Goal: Task Accomplishment & Management: Complete application form

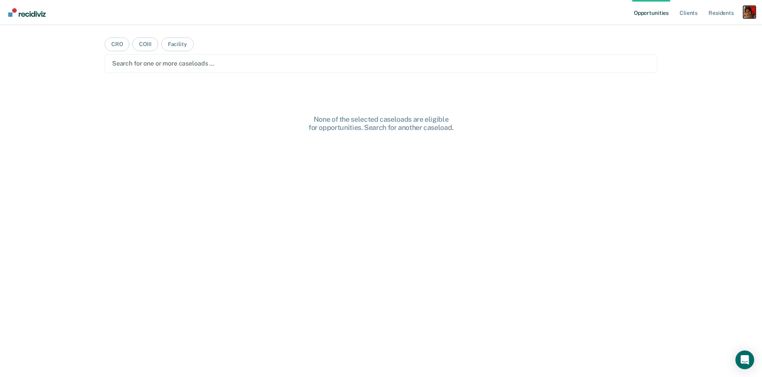
click at [745, 7] on div "Profile dropdown button" at bounding box center [749, 12] width 13 height 13
click at [711, 29] on link "Profile" at bounding box center [718, 32] width 63 height 7
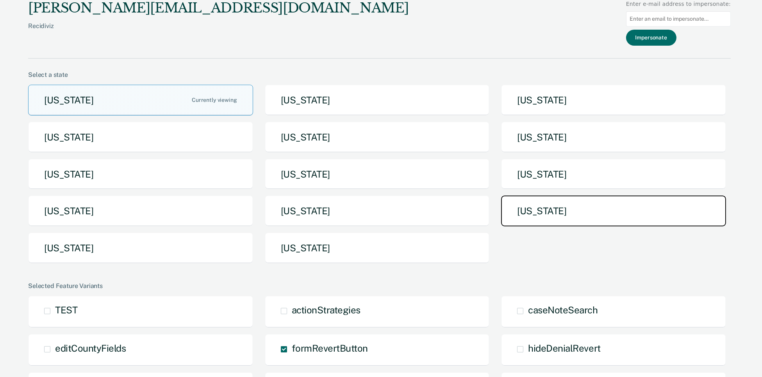
click at [597, 196] on button "[US_STATE]" at bounding box center [613, 211] width 225 height 31
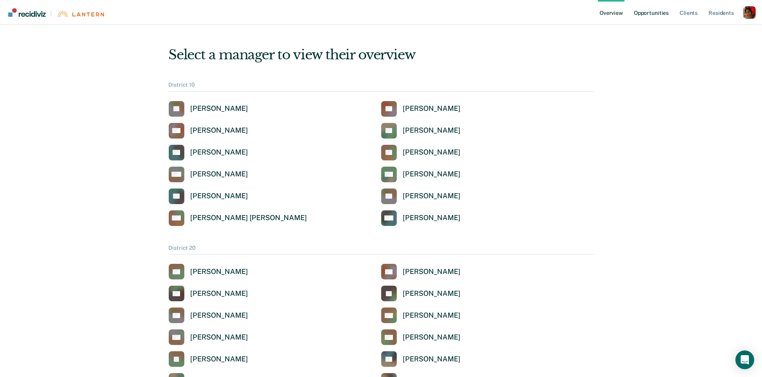
click at [653, 15] on link "Opportunities" at bounding box center [652, 12] width 38 height 25
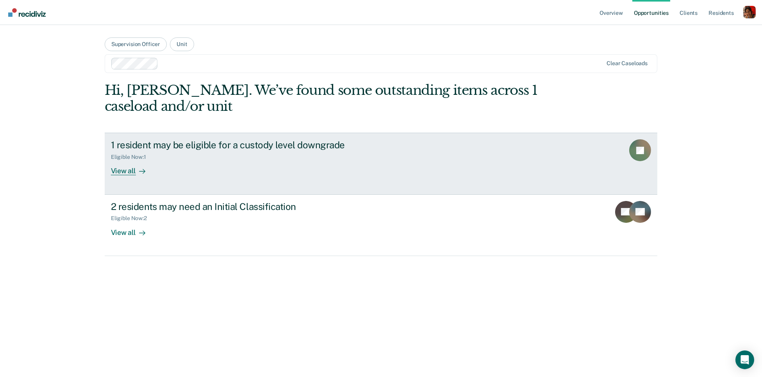
click at [124, 177] on link "1 resident may be eligible for a custody level downgrade Eligible Now : 1 View …" at bounding box center [381, 164] width 553 height 62
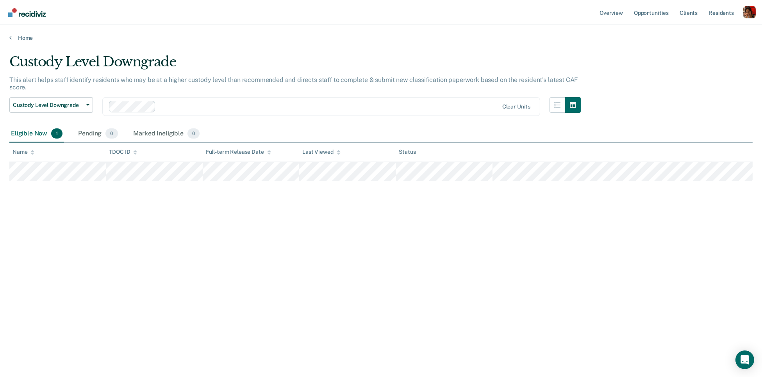
click at [111, 280] on div "Custody Level Downgrade This alert helps staff identify residents who may be at…" at bounding box center [380, 186] width 743 height 265
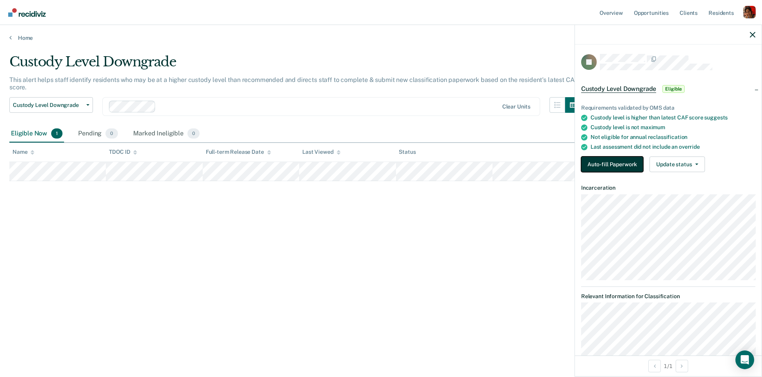
click at [612, 158] on button "Auto-fill Paperwork" at bounding box center [612, 165] width 62 height 16
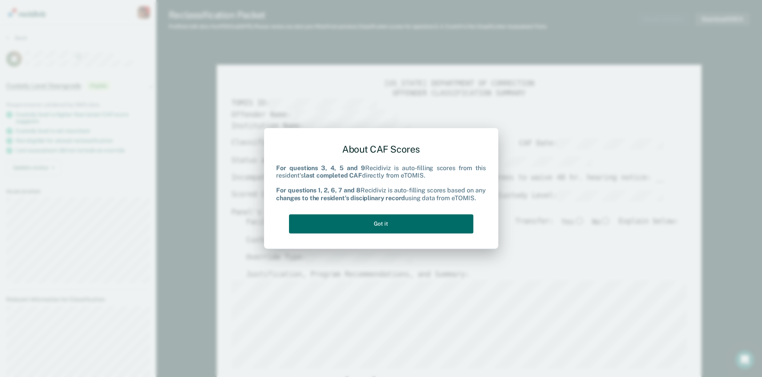
type textarea "x"
click at [405, 227] on button "Got it" at bounding box center [381, 223] width 184 height 19
